Goal: Task Accomplishment & Management: Complete application form

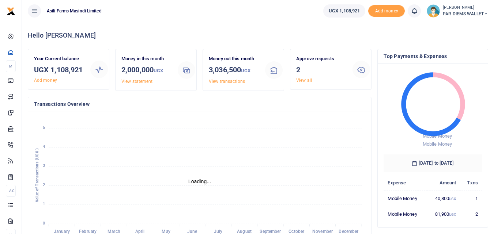
scroll to position [6, 6]
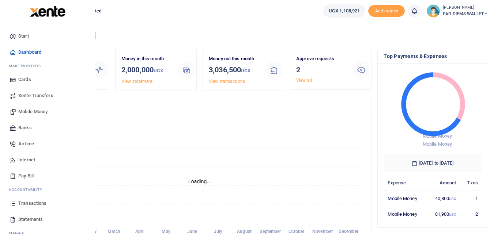
click at [35, 111] on span "Mobile Money" at bounding box center [32, 111] width 29 height 7
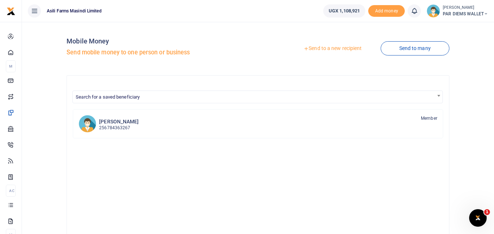
click at [323, 51] on link "Send to a new recipient" at bounding box center [332, 48] width 95 height 13
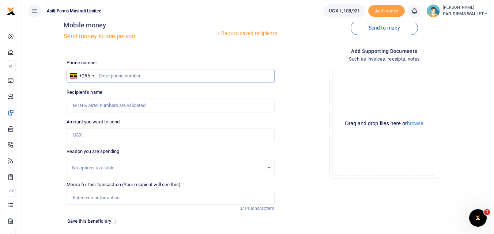
click at [117, 76] on input "text" at bounding box center [171, 76] width 208 height 14
type input "774534905"
type input "[PERSON_NAME]"
type input "774534905"
click at [100, 138] on input "Amount you want to send" at bounding box center [171, 135] width 208 height 14
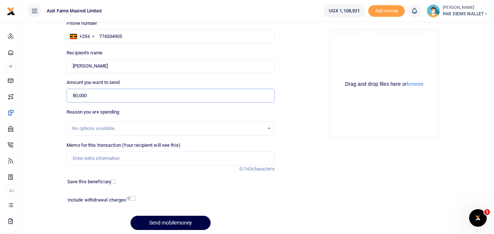
scroll to position [60, 0]
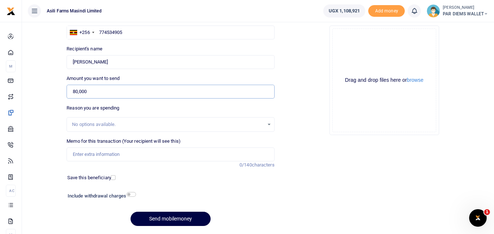
type input "80,000"
click at [103, 158] on input "Memo for this transaction (Your recipient will see this)" at bounding box center [171, 155] width 208 height 14
type input "Transport charges for taking Mandela Maize samples"
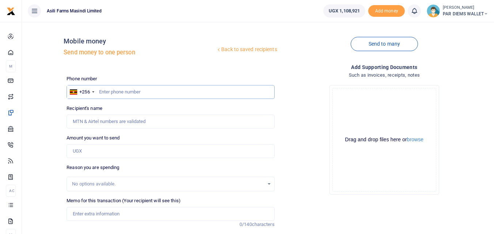
click at [111, 93] on input "text" at bounding box center [171, 92] width 208 height 14
type input "774534905"
type input "[PERSON_NAME]"
type input "774534905"
click at [86, 153] on input "Amount you want to send" at bounding box center [171, 151] width 208 height 14
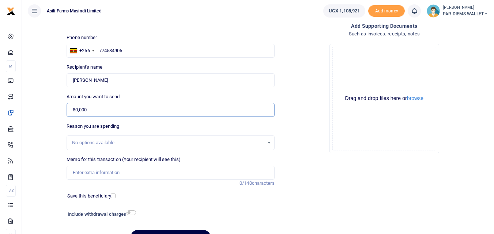
scroll to position [67, 0]
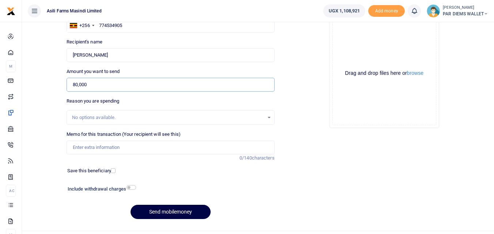
type input "80,000"
click at [96, 148] on input "Memo for this transaction (Your recipient will see this)" at bounding box center [171, 148] width 208 height 14
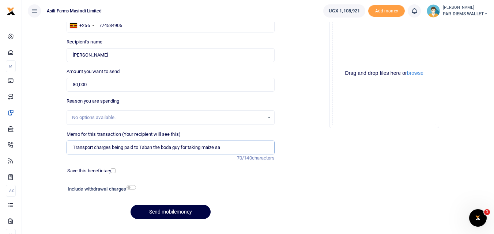
click at [112, 148] on input "Transport charges being paid to Taban the boda guy for taking maize sa" at bounding box center [171, 148] width 208 height 14
click at [242, 147] on input "Transport charges x 5 being paid to Taban the boda guy for taking maize sa" at bounding box center [171, 148] width 208 height 14
type input "Transport charges x 5 being paid to Taban the boda guy for taking maize samples…"
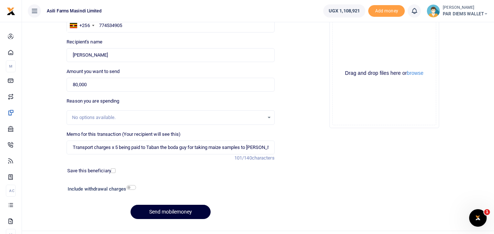
click at [175, 213] on button "Send mobilemoney" at bounding box center [170, 212] width 80 height 14
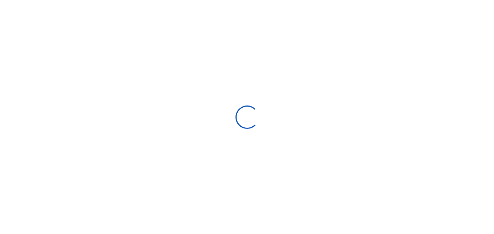
scroll to position [67, 0]
select select
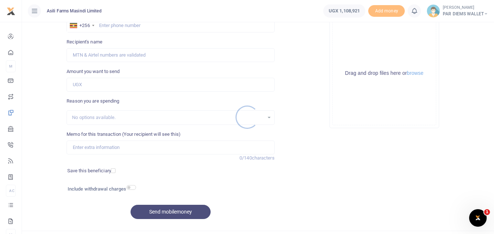
scroll to position [0, 0]
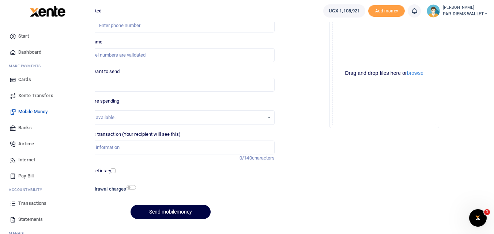
click at [15, 204] on icon at bounding box center [13, 203] width 7 height 7
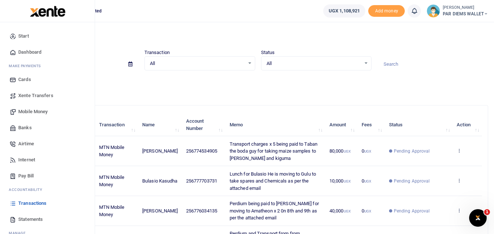
click at [34, 112] on span "Mobile Money" at bounding box center [32, 111] width 29 height 7
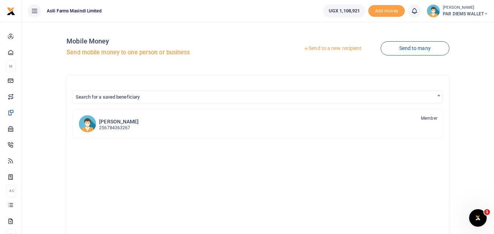
click at [330, 48] on link "Send to a new recipient" at bounding box center [332, 48] width 95 height 13
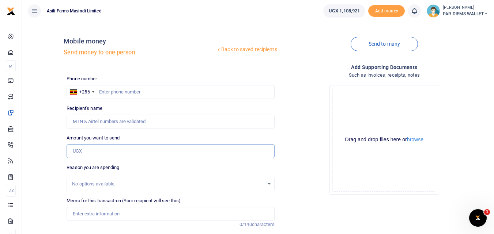
click at [83, 152] on input "Amount you want to send" at bounding box center [171, 151] width 208 height 14
paste input "0772583248"
type input "0772583248"
click at [104, 92] on input "text" at bounding box center [171, 92] width 208 height 14
click at [112, 94] on input "text" at bounding box center [171, 92] width 208 height 14
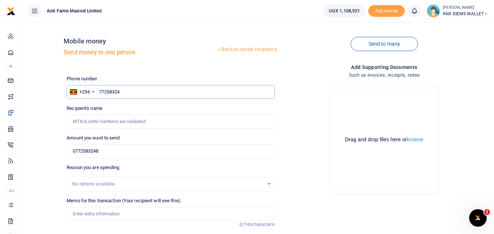
type input "772583248"
type input "Edwin Mbabazi"
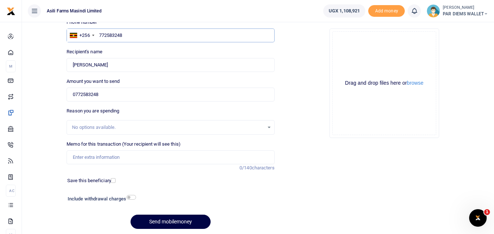
scroll to position [81, 0]
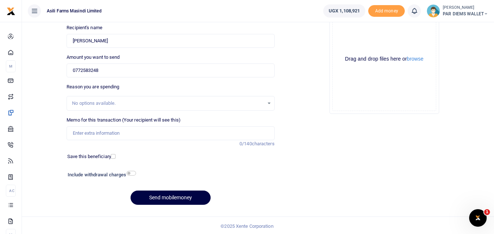
type input "772583248"
click at [121, 136] on input "Memo for this transaction (Your recipient will see this)" at bounding box center [171, 133] width 208 height 14
click at [349, 39] on div "Drag and drop files here or browse Powered by Uppy" at bounding box center [384, 59] width 104 height 104
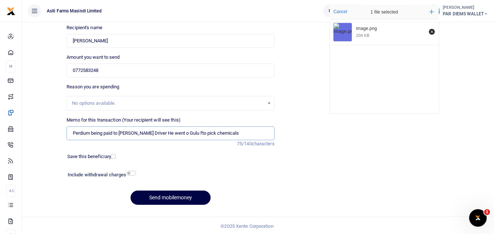
click at [235, 137] on input "Perdium being paid to Edwin Lokis Driver He went o Gulu fto pick chemicals" at bounding box center [171, 133] width 208 height 14
type input "Perdium being paid to Edwin Lokis Driver He went o Gulu fto pick chemicals yest…"
click at [185, 198] on button "Send mobilemoney" at bounding box center [170, 198] width 80 height 14
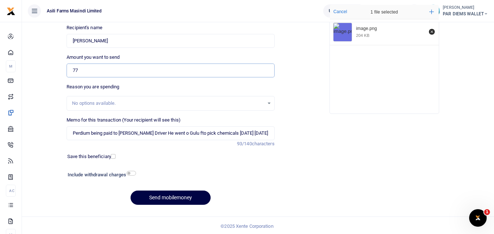
type input "7"
type input "10,000"
click at [185, 194] on button "Send mobilemoney" at bounding box center [170, 198] width 80 height 14
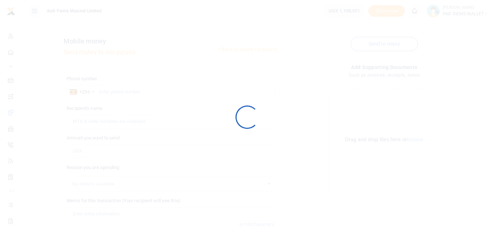
scroll to position [80, 0]
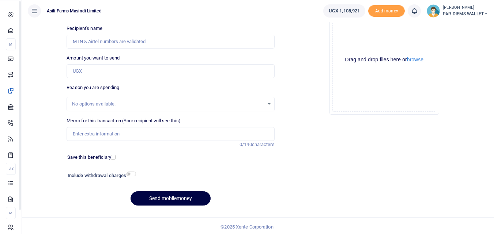
click at [13, 186] on icon at bounding box center [10, 183] width 7 height 7
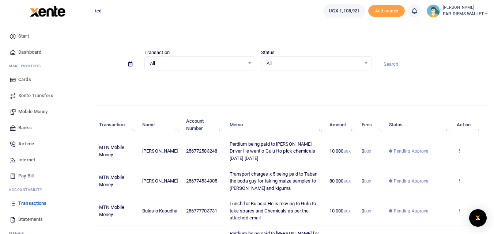
click at [28, 112] on span "Mobile Money" at bounding box center [32, 111] width 29 height 7
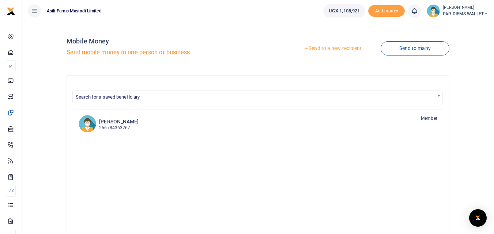
click at [334, 47] on link "Send to a new recipient" at bounding box center [332, 48] width 95 height 13
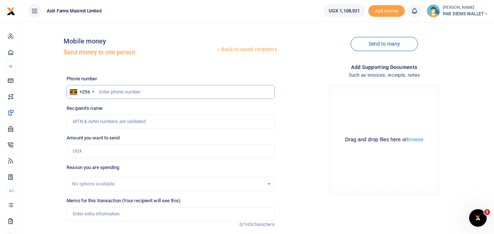
click at [115, 92] on input "text" at bounding box center [171, 92] width 208 height 14
click at [110, 93] on input "text" at bounding box center [171, 92] width 208 height 14
type input "779215998"
type input "[PERSON_NAME]"
type input "779215998"
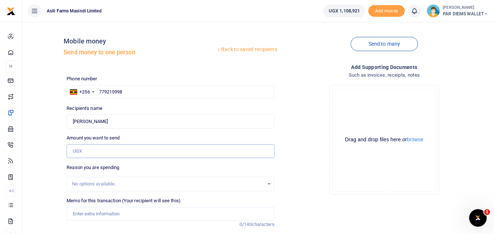
click at [112, 154] on input "Amount you want to send" at bounding box center [171, 151] width 208 height 14
type input "6"
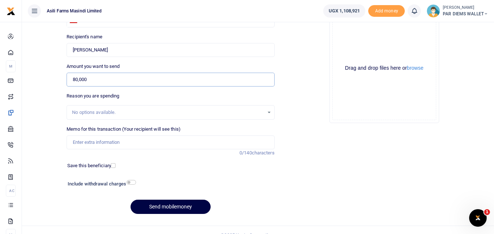
scroll to position [74, 0]
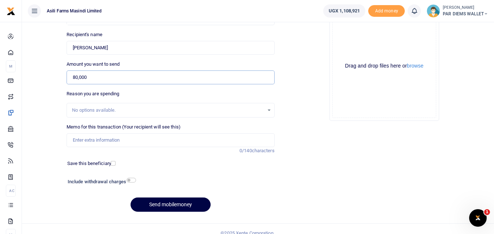
type input "80,000"
click at [92, 142] on input "Memo for this transaction (Your recipient will see this)" at bounding box center [171, 140] width 208 height 14
type input "Break fast and lunch for a team which went for a plant inspection in [GEOGRAPHI…"
click at [125, 76] on input "80,000" at bounding box center [171, 78] width 208 height 14
type input "8"
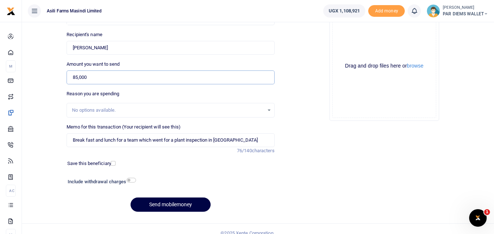
type input "85,000"
click at [342, 43] on div "Drag and drop files here or browse Powered by Uppy" at bounding box center [384, 66] width 104 height 104
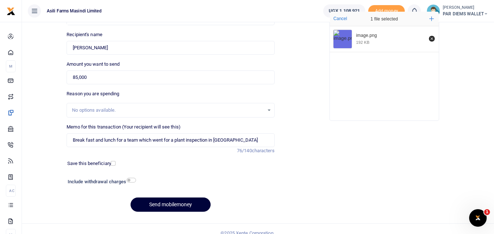
click at [151, 203] on button "Send mobilemoney" at bounding box center [170, 205] width 80 height 14
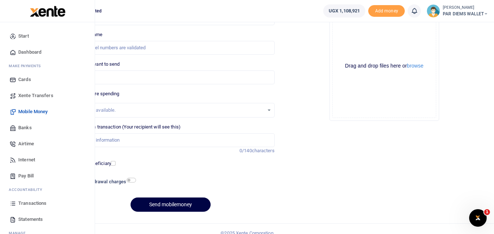
click at [10, 207] on link "Transactions" at bounding box center [47, 204] width 83 height 16
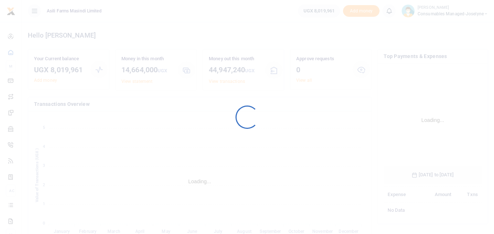
scroll to position [109, 93]
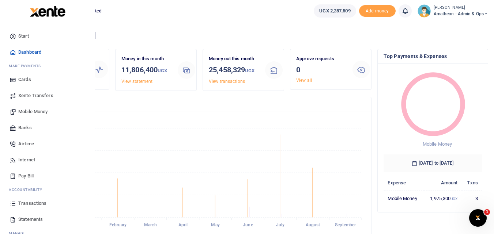
click at [16, 202] on icon at bounding box center [13, 203] width 7 height 7
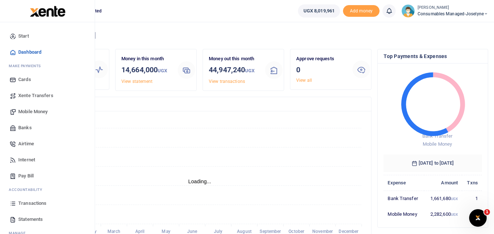
click at [35, 108] on link "Mobile Money" at bounding box center [47, 112] width 83 height 16
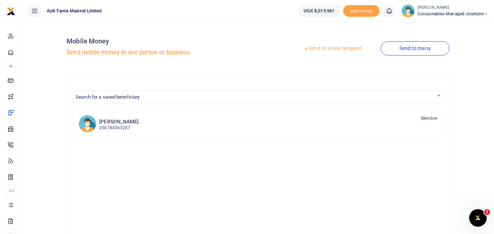
click at [319, 45] on link "Send to a new recipient" at bounding box center [332, 48] width 95 height 13
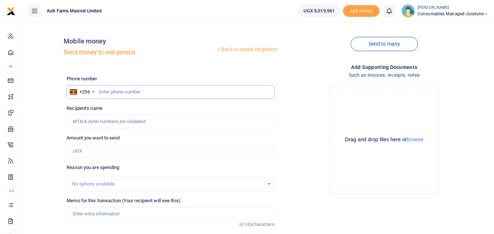
click at [113, 93] on input "text" at bounding box center [171, 92] width 208 height 14
type input "776001421"
type input "[PERSON_NAME]"
type input "776001421"
click at [89, 151] on input "Amount you want to send" at bounding box center [171, 151] width 208 height 14
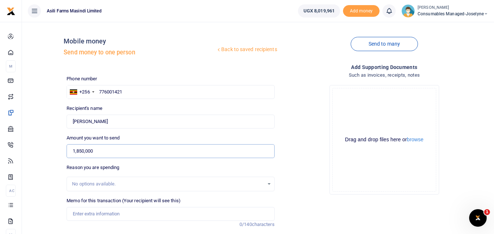
type input "1,850,000"
click at [92, 212] on input "Memo for this transaction (Your recipient will see this)" at bounding box center [171, 214] width 208 height 14
paste input "WK 37/002 / 01"
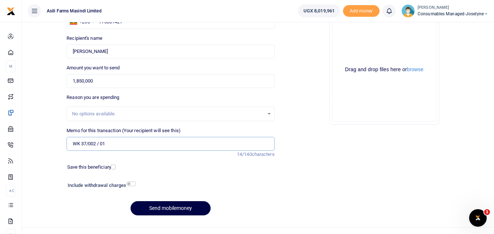
scroll to position [73, 0]
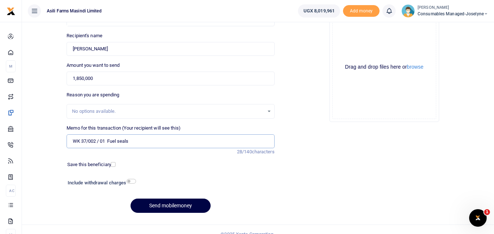
click at [145, 143] on input "WK 37/002 / 01 Fuel seals" at bounding box center [171, 141] width 208 height 14
click at [149, 146] on input "WK 37/002 / 01 Fuel seals for" at bounding box center [171, 141] width 208 height 14
click at [100, 145] on input "WK 37/002 / 01 Fuel seals for bowsers and grain trucks" at bounding box center [171, 141] width 208 height 14
type input "WK 37 002 01 Fuel seals for bowsers and grain trucks"
click at [173, 206] on button "Send mobilemoney" at bounding box center [170, 206] width 80 height 14
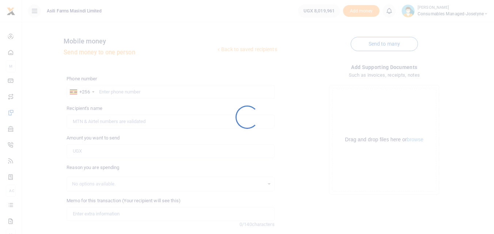
scroll to position [73, 0]
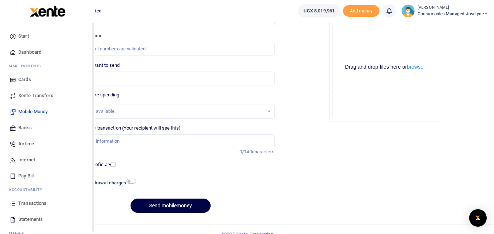
click at [10, 206] on icon at bounding box center [13, 203] width 7 height 7
